Goal: Check status

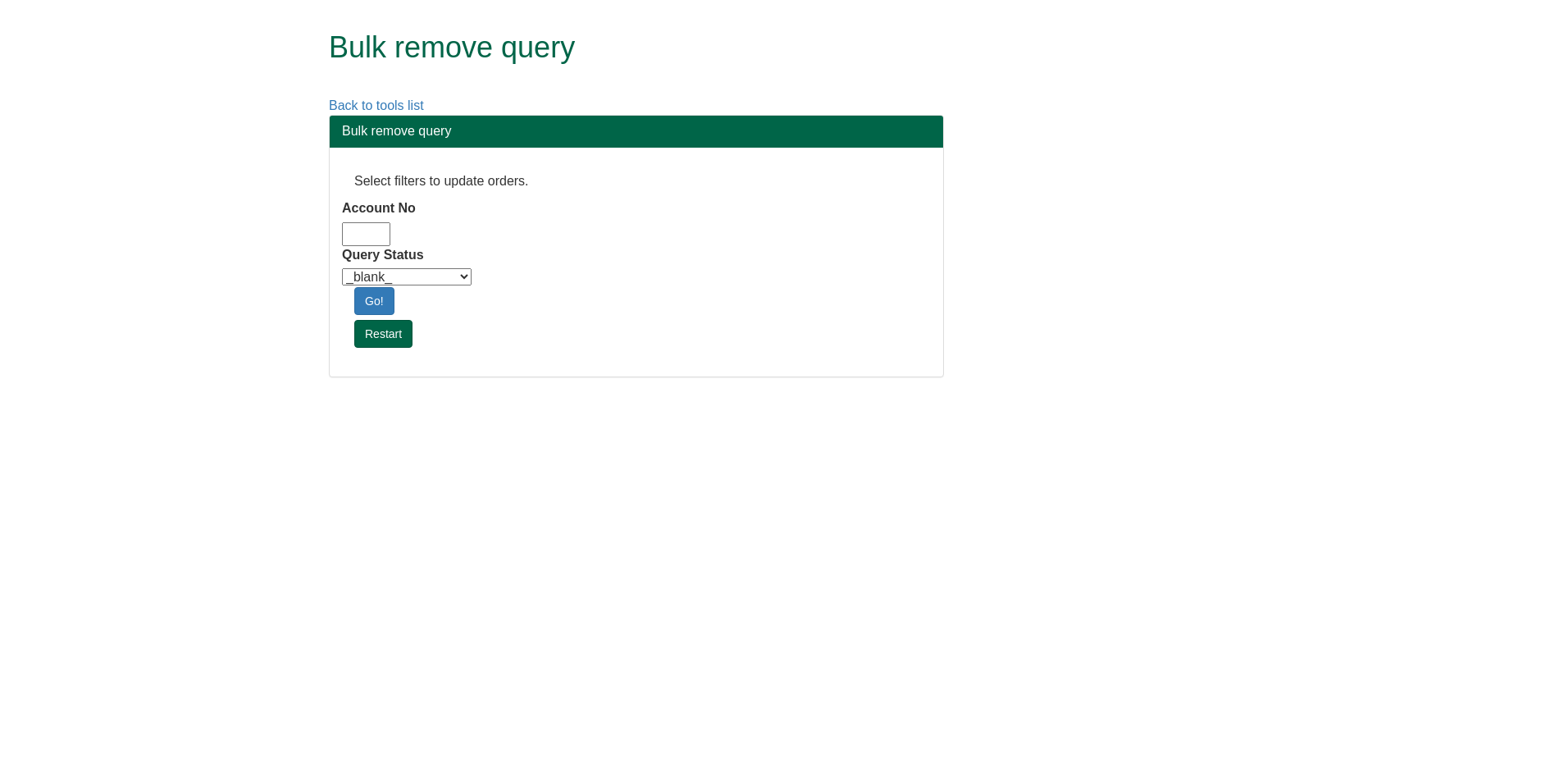
drag, startPoint x: 368, startPoint y: 240, endPoint x: 359, endPoint y: 237, distance: 9.5
click at [360, 238] on input "Account No" at bounding box center [366, 234] width 49 height 24
type input "adm10"
drag, startPoint x: 401, startPoint y: 277, endPoint x: 409, endPoint y: 285, distance: 11.3
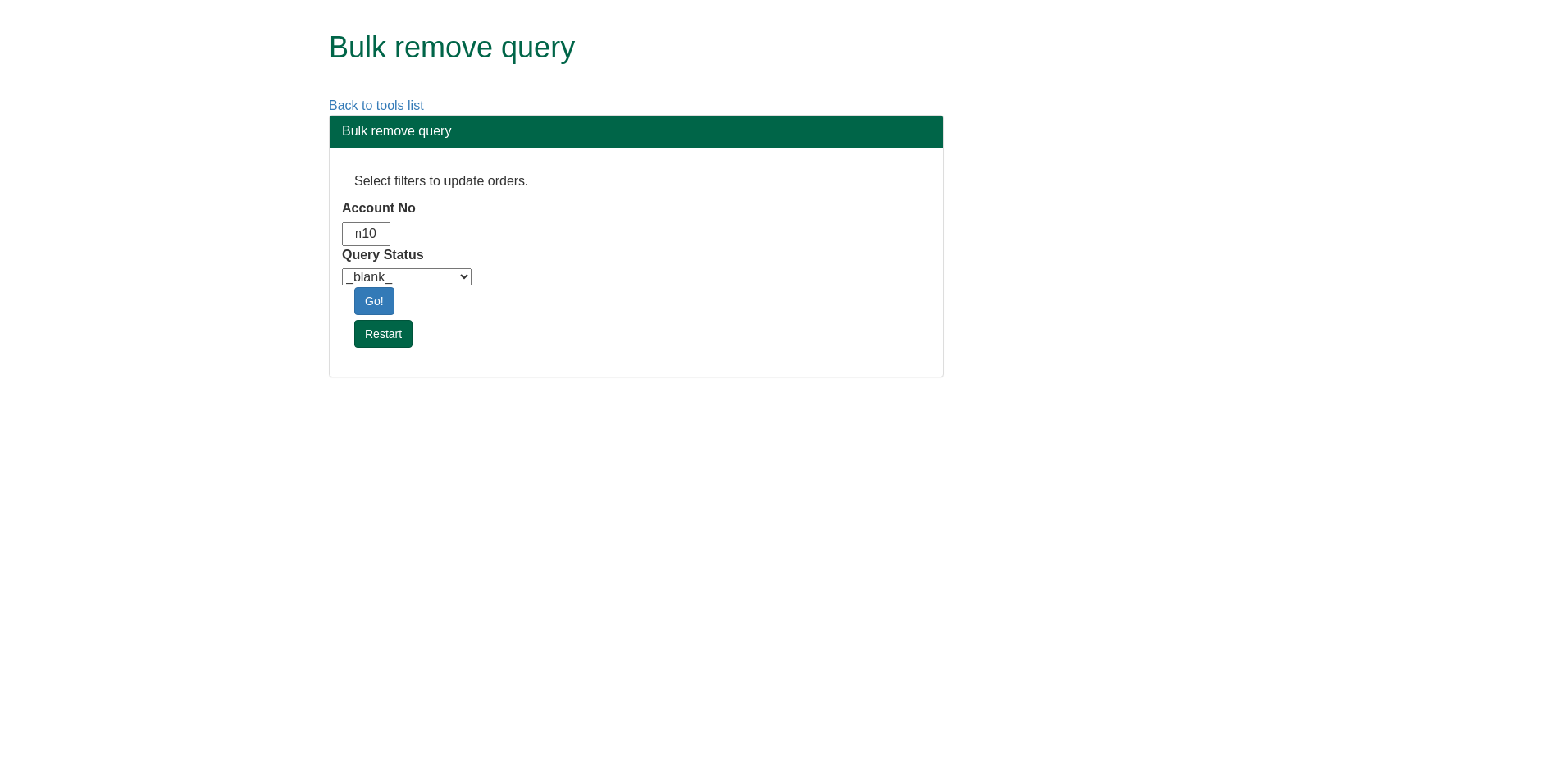
click at [401, 277] on select "_blank_ Customer Credit_Control Purchasing Internal Other Address High_Value Co…" at bounding box center [407, 277] width 130 height 18
select select "Automation_Check"
click at [342, 268] on select "_blank_ Customer Credit_Control Purchasing Internal Other Address High_Value Co…" at bounding box center [407, 277] width 130 height 18
click at [364, 292] on link "Go!" at bounding box center [374, 301] width 41 height 28
